Goal: Information Seeking & Learning: Learn about a topic

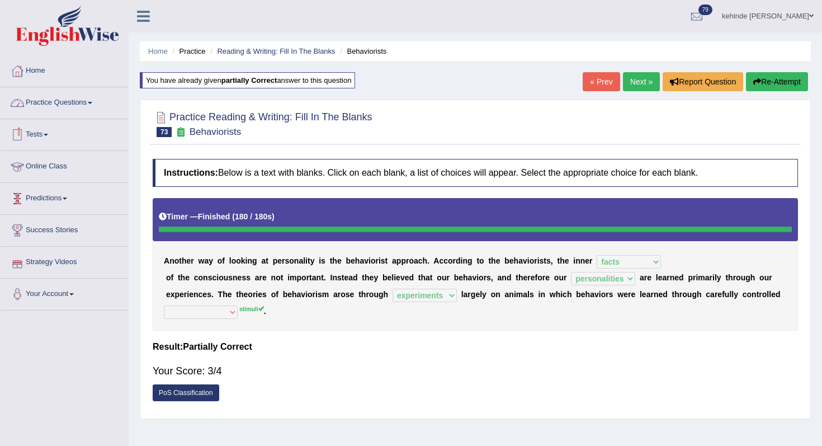
select select "facts"
select select "personalities"
select select "experiments"
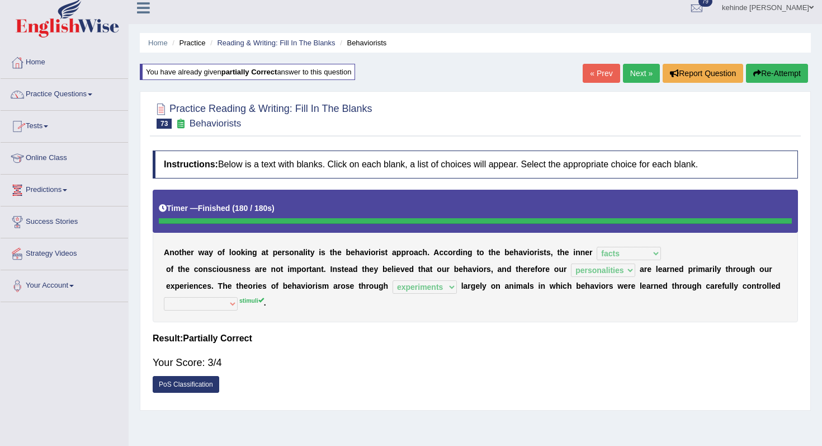
click at [199, 385] on link "PoS Classification" at bounding box center [186, 384] width 67 height 17
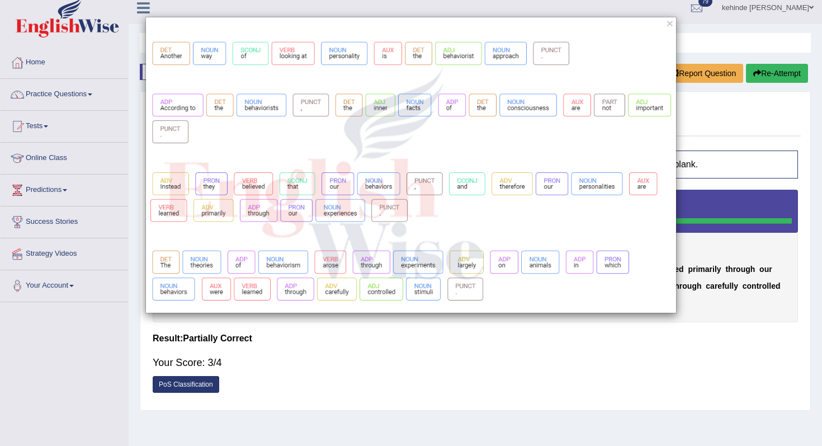
click at [399, 346] on div "×" at bounding box center [411, 223] width 822 height 446
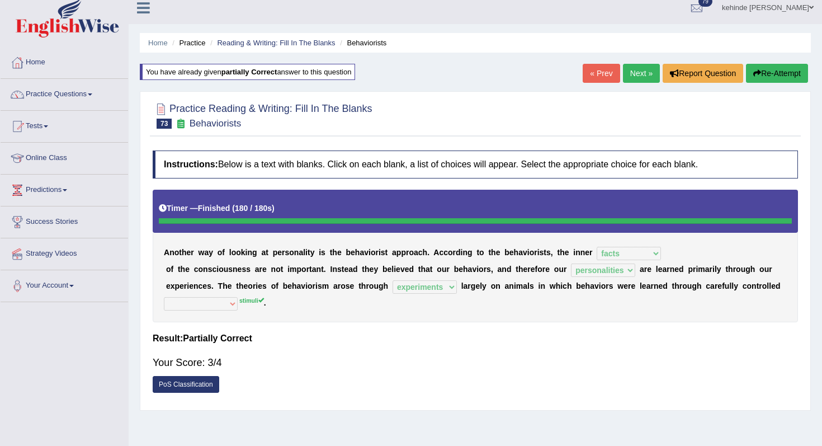
click at [772, 81] on button "Re-Attempt" at bounding box center [777, 73] width 62 height 19
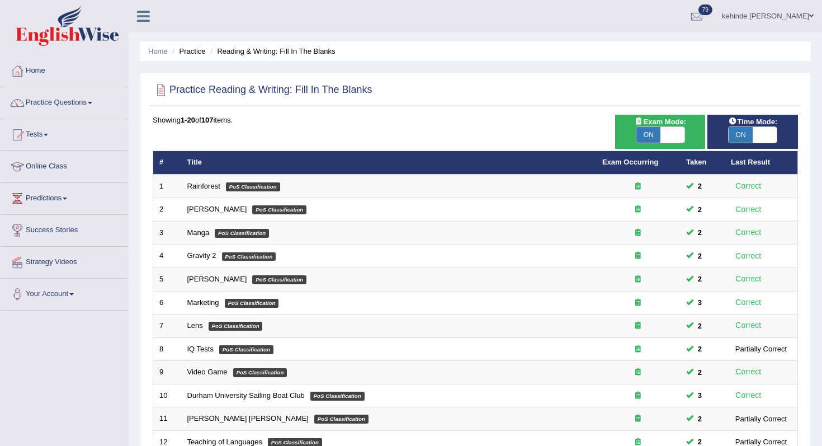
click at [816, 215] on div "Home Practice Reading & Writing: Fill In The Blanks Practice Reading & Writing:…" at bounding box center [475, 356] width 693 height 712
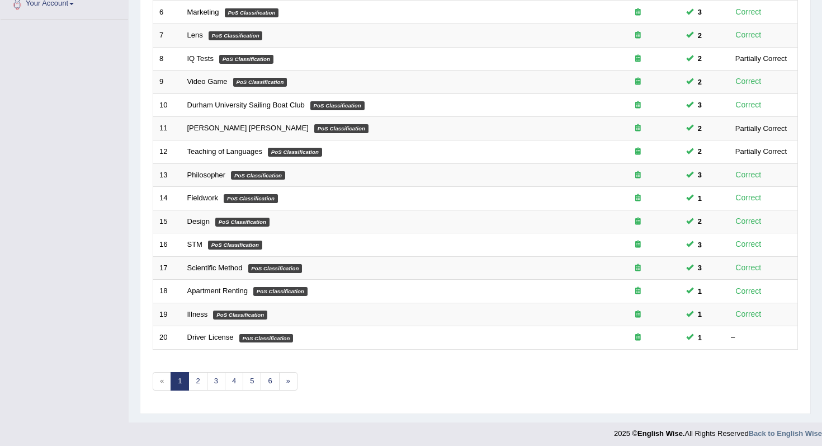
scroll to position [295, 0]
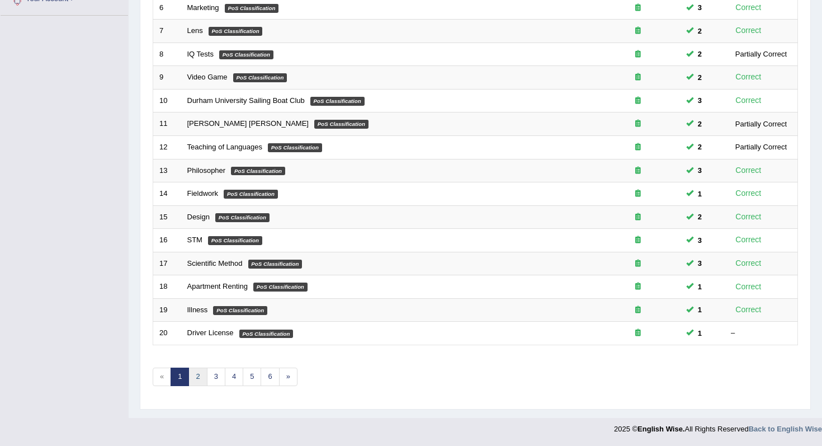
click at [196, 376] on link "2" at bounding box center [197, 376] width 18 height 18
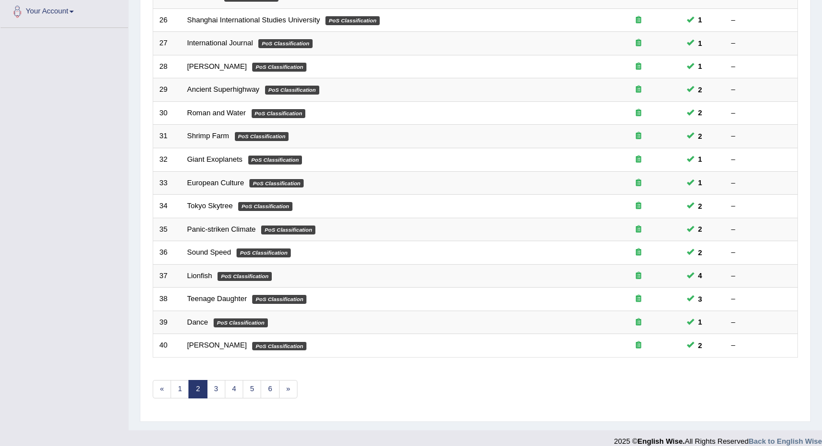
scroll to position [295, 0]
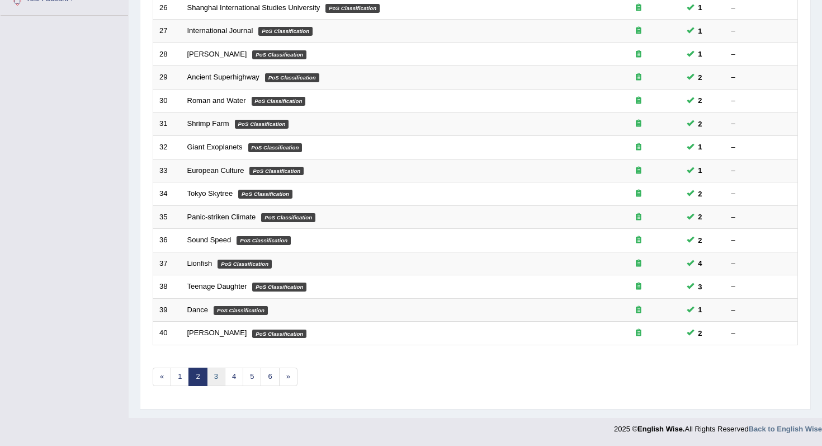
click at [213, 377] on link "3" at bounding box center [216, 376] width 18 height 18
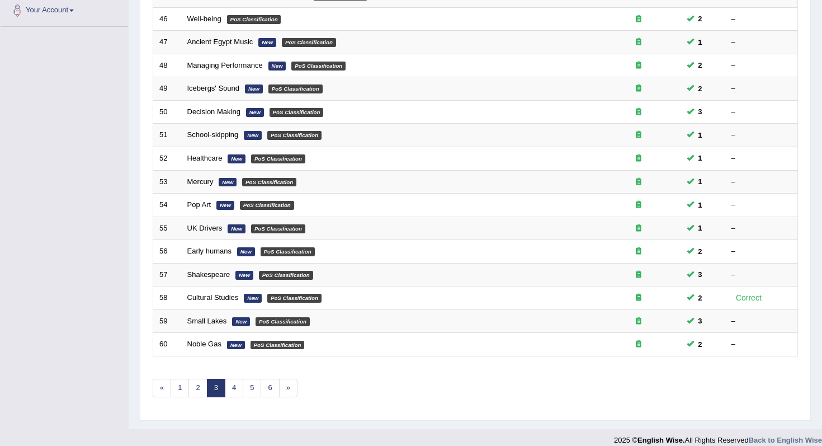
scroll to position [295, 0]
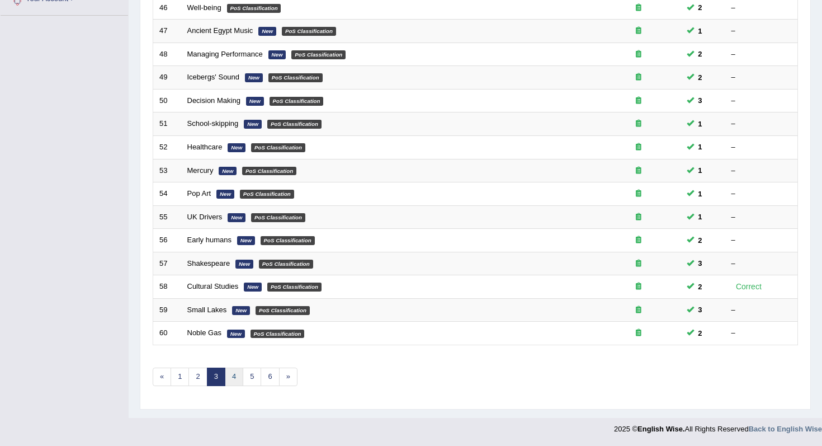
click at [233, 376] on link "4" at bounding box center [234, 376] width 18 height 18
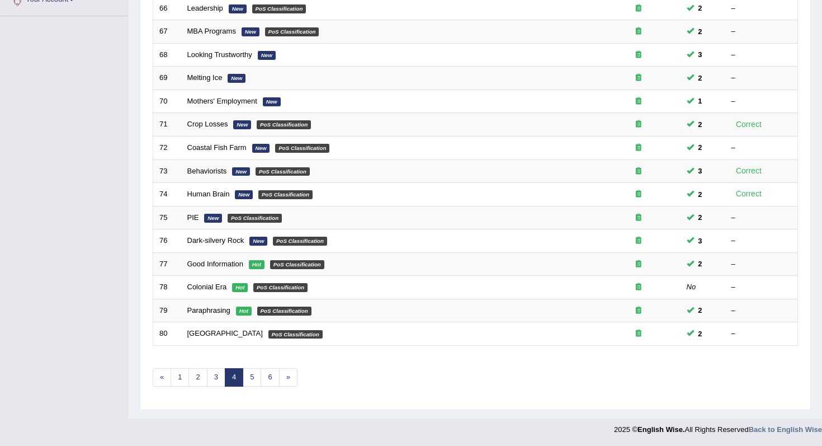
scroll to position [295, 0]
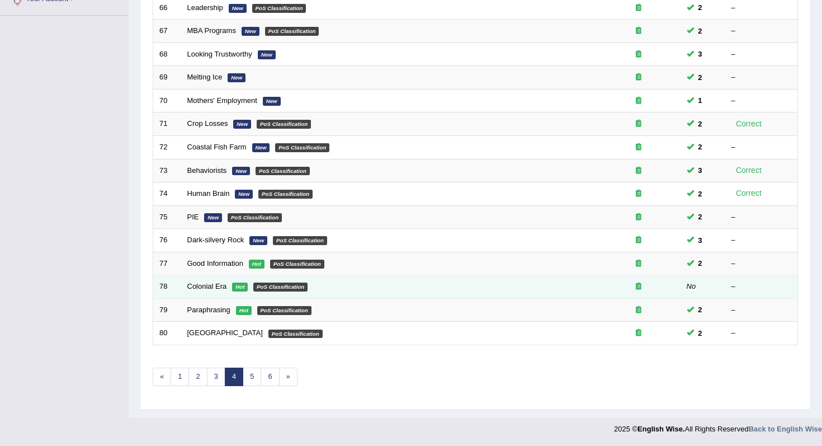
click at [257, 285] on em "PoS Classification" at bounding box center [280, 286] width 54 height 9
click at [234, 289] on em "Hot" at bounding box center [240, 286] width 16 height 9
click at [221, 285] on link "Colonial Era" at bounding box center [207, 286] width 40 height 8
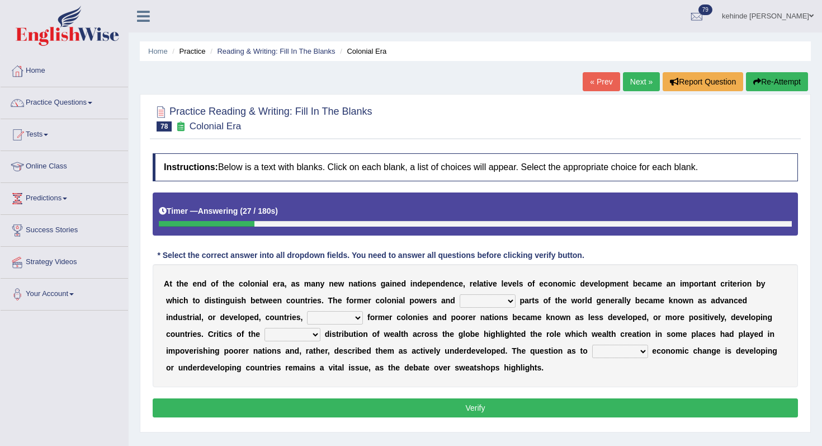
click at [512, 301] on select "several weathy wealthier various" at bounding box center [488, 300] width 56 height 13
click at [460, 294] on select "several weathy wealthier various" at bounding box center [488, 300] width 56 height 13
click at [509, 302] on select "several weathy wealthier various" at bounding box center [488, 300] width 56 height 13
select select "several"
click at [460, 294] on select "several weathy wealthier various" at bounding box center [488, 300] width 56 height 13
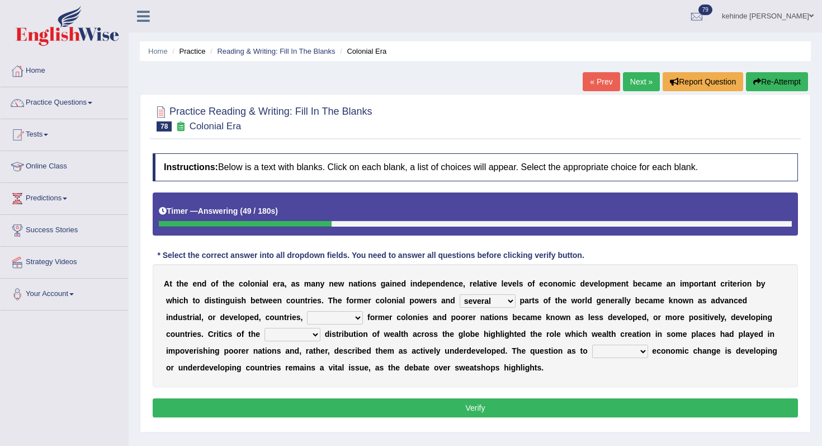
click at [354, 319] on select "while instance when whereas" at bounding box center [335, 317] width 56 height 13
select select "whereas"
click at [307, 311] on select "while instance when whereas" at bounding box center [335, 317] width 56 height 13
click at [352, 321] on select "while instance when whereas" at bounding box center [335, 317] width 56 height 13
click at [318, 334] on select "uniform uneven evenly unlock" at bounding box center [292, 334] width 56 height 13
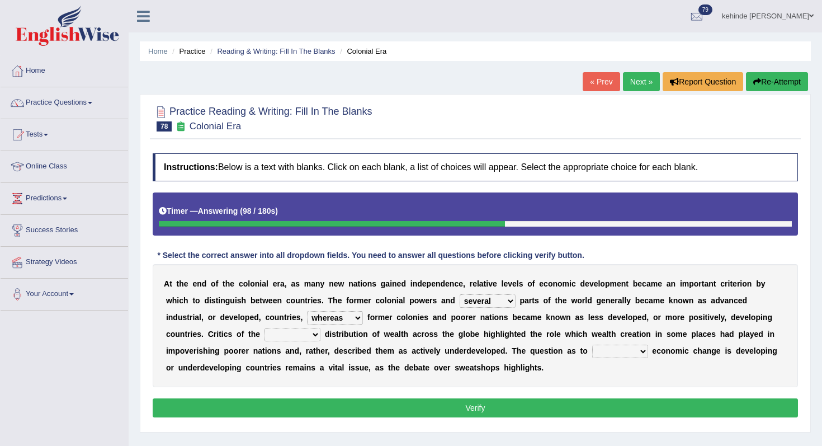
select select "uniform"
click at [264, 328] on select "uniform uneven evenly unlock" at bounding box center [292, 334] width 56 height 13
click at [639, 352] on select "whether wherever whenever while" at bounding box center [620, 350] width 56 height 13
select select "whether"
click at [592, 344] on select "whether wherever whenever while" at bounding box center [620, 350] width 56 height 13
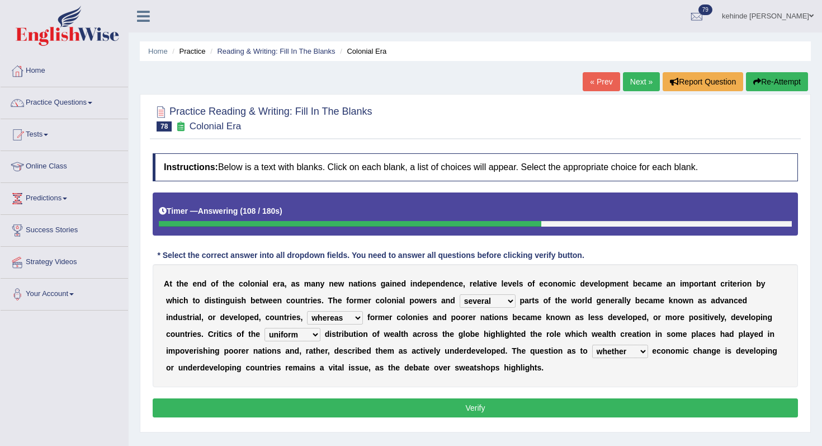
click at [358, 316] on select "while instance when whereas" at bounding box center [335, 317] width 56 height 13
select select "while"
click at [307, 311] on select "while instance when whereas" at bounding box center [335, 317] width 56 height 13
click at [404, 405] on button "Verify" at bounding box center [475, 407] width 645 height 19
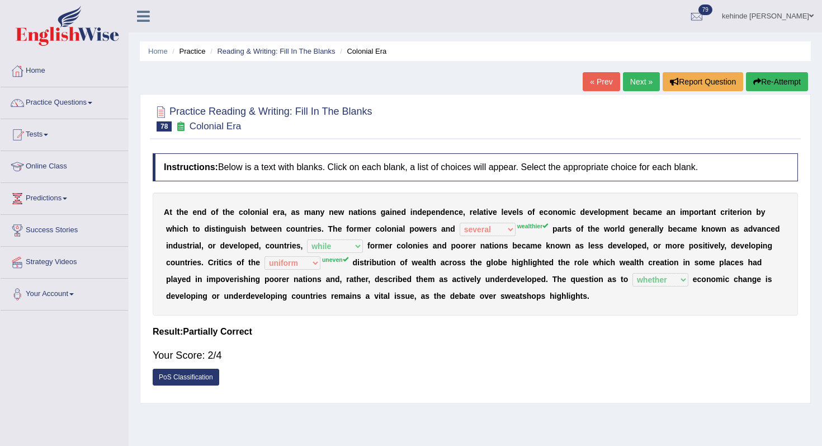
click at [767, 83] on button "Re-Attempt" at bounding box center [777, 81] width 62 height 19
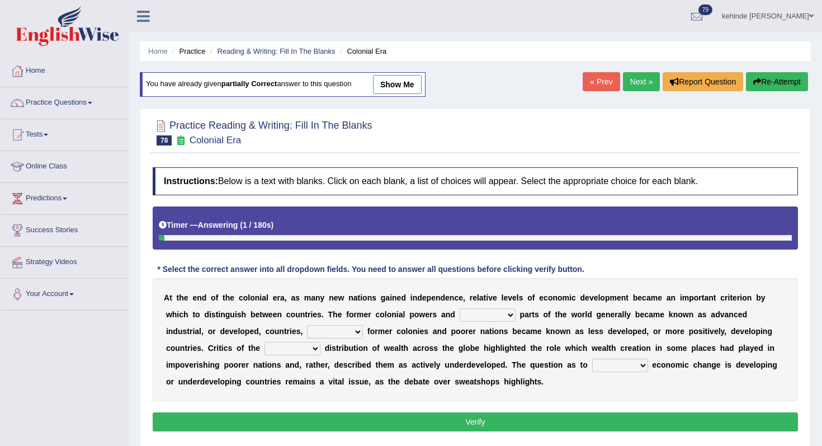
click at [507, 317] on select "several weathy wealthier various" at bounding box center [488, 314] width 56 height 13
select select "wealthier"
click at [460, 308] on select "several weathy wealthier various" at bounding box center [488, 314] width 56 height 13
click at [360, 332] on select "while instance when whereas" at bounding box center [335, 331] width 56 height 13
select select "while"
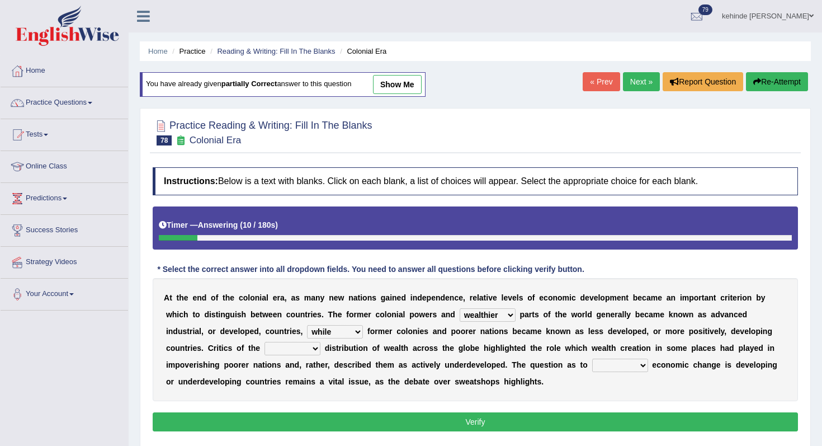
click at [307, 325] on select "while instance when whereas" at bounding box center [335, 331] width 56 height 13
click at [311, 351] on select "uniform uneven evenly unlock" at bounding box center [292, 348] width 56 height 13
select select "uneven"
click at [264, 342] on select "uniform uneven evenly unlock" at bounding box center [292, 348] width 56 height 13
click at [639, 365] on select "whether wherever whenever while" at bounding box center [620, 364] width 56 height 13
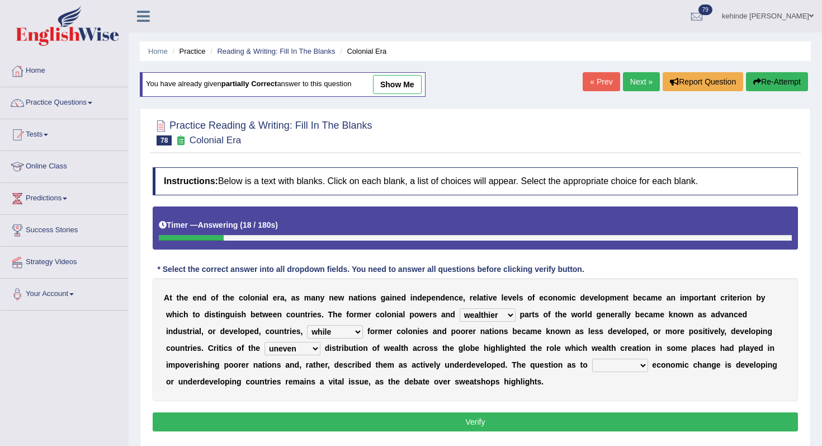
select select "whether"
click at [592, 358] on select "whether wherever whenever while" at bounding box center [620, 364] width 56 height 13
click at [524, 426] on button "Verify" at bounding box center [475, 421] width 645 height 19
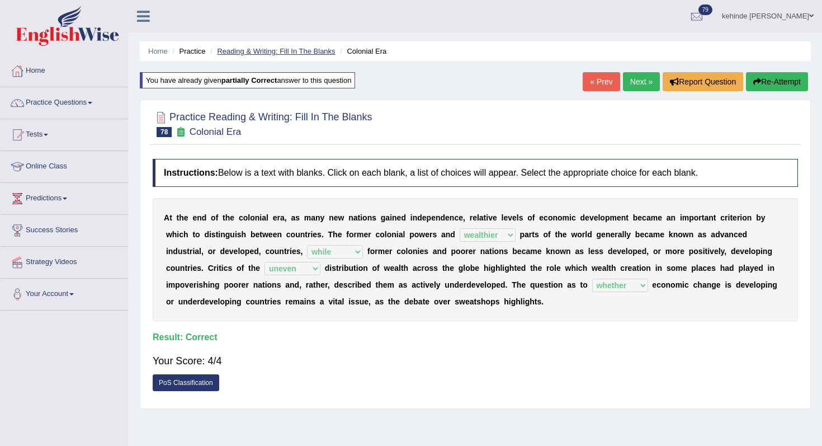
click at [295, 53] on link "Reading & Writing: Fill In The Blanks" at bounding box center [276, 51] width 118 height 8
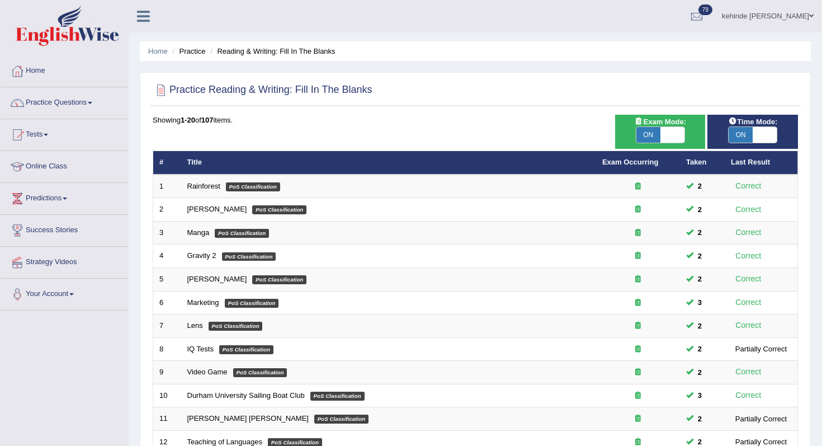
click at [812, 258] on div "Home Practice Reading & Writing: Fill In The Blanks Practice Reading & Writing:…" at bounding box center [475, 356] width 693 height 712
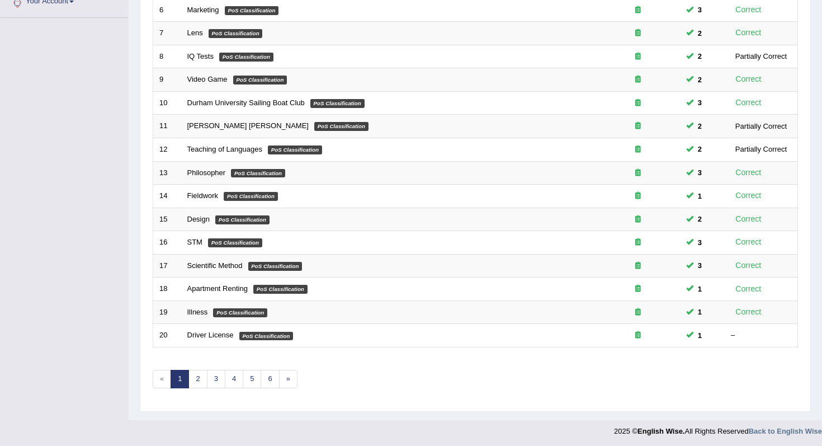
scroll to position [295, 0]
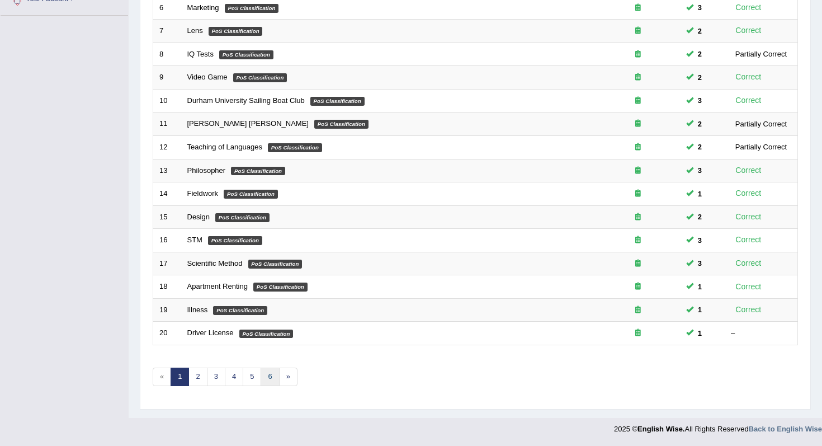
click at [267, 376] on link "6" at bounding box center [270, 376] width 18 height 18
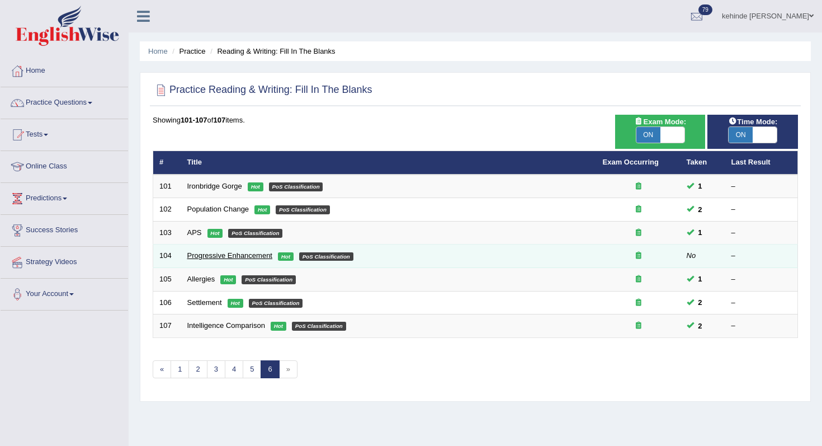
click at [214, 257] on link "Progressive Enhancement" at bounding box center [229, 255] width 85 height 8
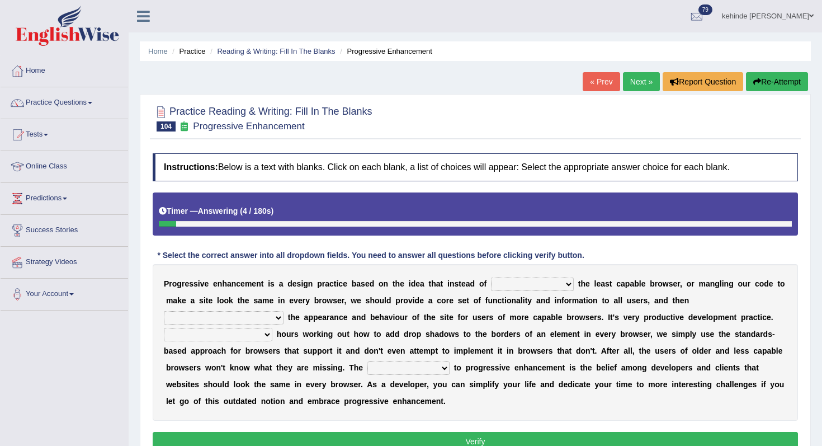
click at [569, 284] on select "designing for have to design have designed for be designing" at bounding box center [532, 283] width 83 height 13
select select "designing for"
click at [491, 277] on select "designing for have to design have designed for be designing" at bounding box center [532, 283] width 83 height 13
click at [278, 316] on select "with progress enhancement progressively enhance progress so enhancing progress …" at bounding box center [224, 317] width 120 height 13
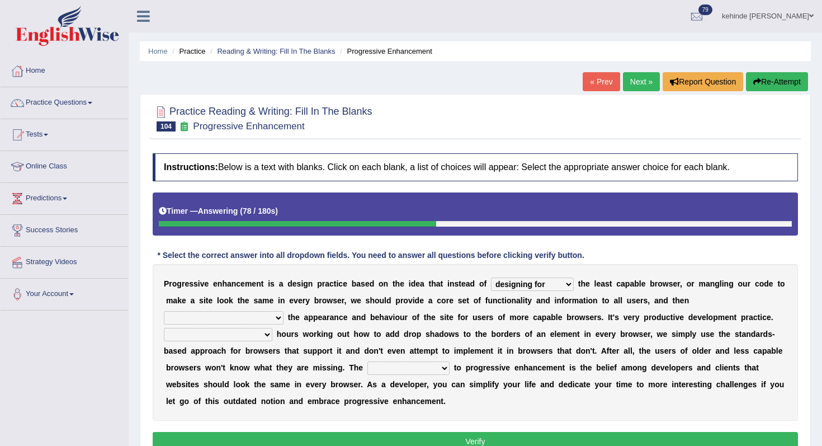
select select "with progress enhancement"
click at [164, 311] on select "with progress enhancement progressively enhance progress so enhancing progress …" at bounding box center [224, 317] width 120 height 13
click at [267, 335] on select "In addition to developing Beside adding Whereby eliminating Instead of spending" at bounding box center [218, 334] width 108 height 13
select select "Instead of spending"
click at [164, 328] on select "In addition to developing Beside adding Whereby eliminating Instead of spending" at bounding box center [218, 334] width 108 height 13
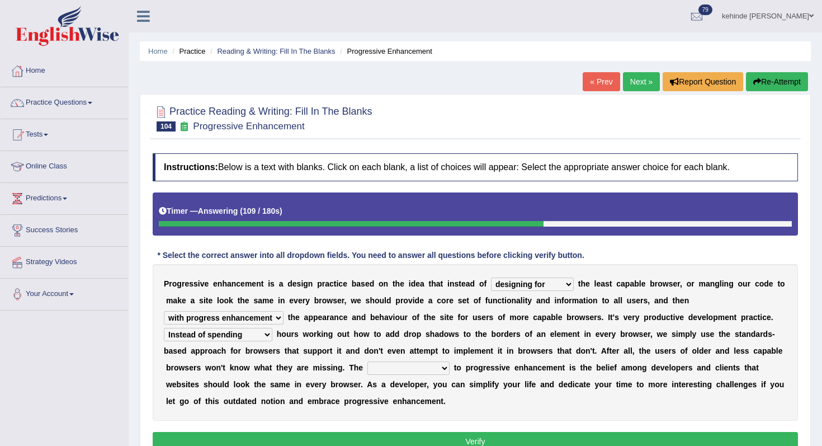
click at [451, 365] on b at bounding box center [452, 367] width 4 height 9
click at [447, 369] on select "larger problem lesser benefit biggest challenge least assurance" at bounding box center [408, 367] width 82 height 13
select select "biggest challenge"
click at [367, 361] on select "larger problem lesser benefit biggest challenge least assurance" at bounding box center [408, 367] width 82 height 13
click at [442, 366] on select "larger problem lesser benefit biggest challenge least assurance" at bounding box center [408, 367] width 82 height 13
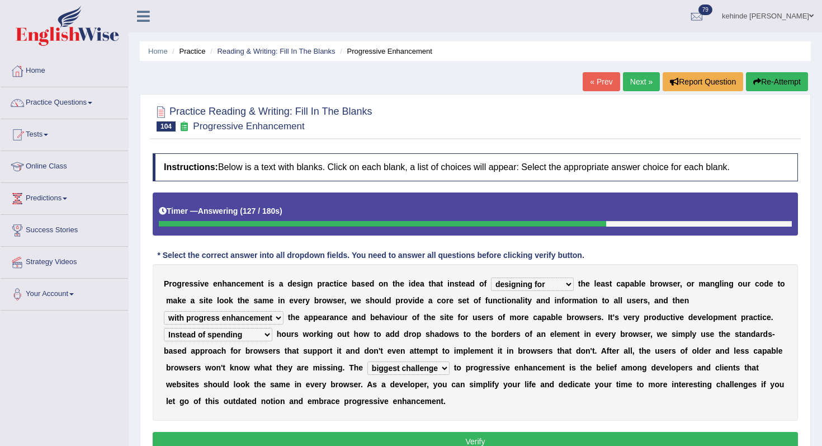
click at [459, 439] on button "Verify" at bounding box center [475, 441] width 645 height 19
